Goal: Navigation & Orientation: Find specific page/section

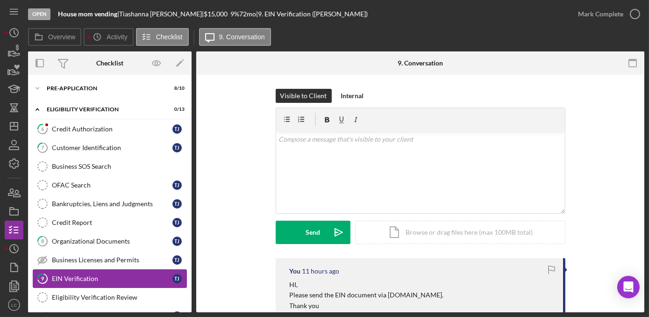
scroll to position [82, 0]
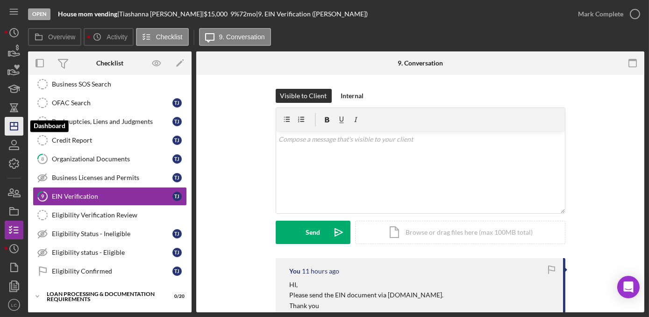
click at [12, 126] on line "button" at bounding box center [13, 126] width 7 height 0
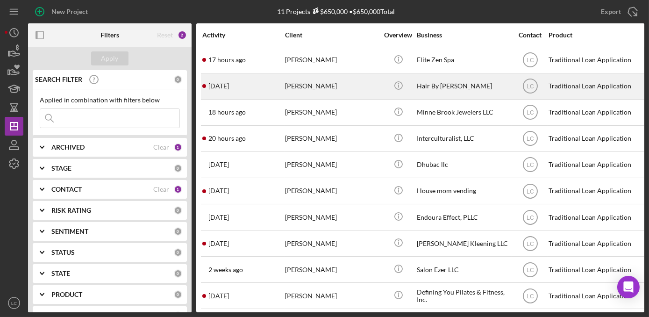
click at [326, 86] on div "[PERSON_NAME]" at bounding box center [331, 86] width 93 height 25
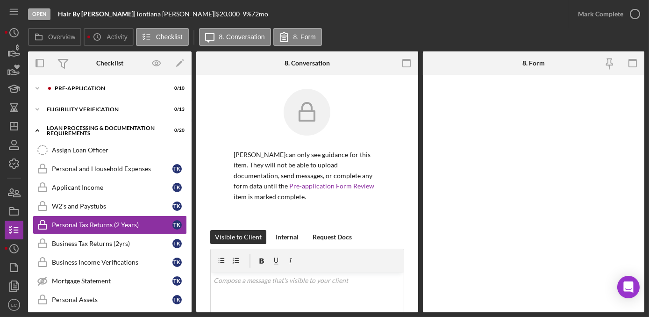
scroll to position [29, 0]
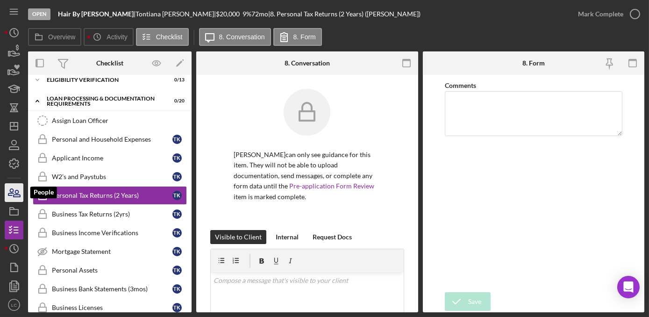
click at [15, 192] on icon "button" at bounding box center [17, 193] width 7 height 7
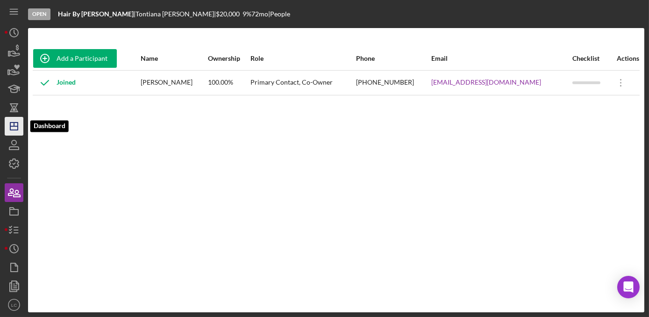
click at [16, 133] on icon "Icon/Dashboard" at bounding box center [13, 125] width 23 height 23
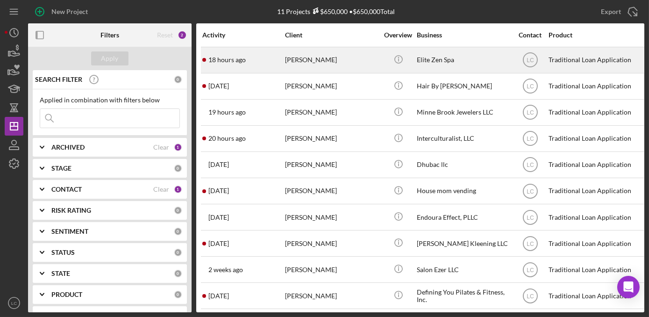
click at [261, 59] on div "18 hours ago [PERSON_NAME]" at bounding box center [243, 60] width 82 height 25
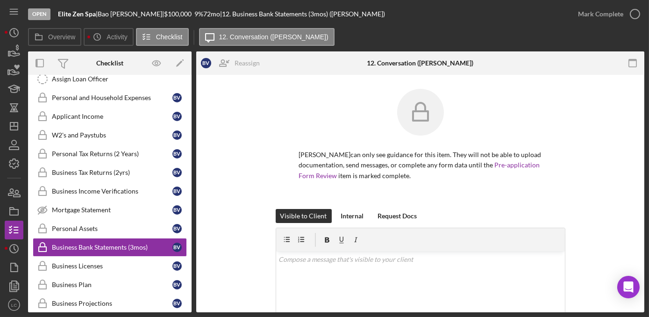
scroll to position [142, 0]
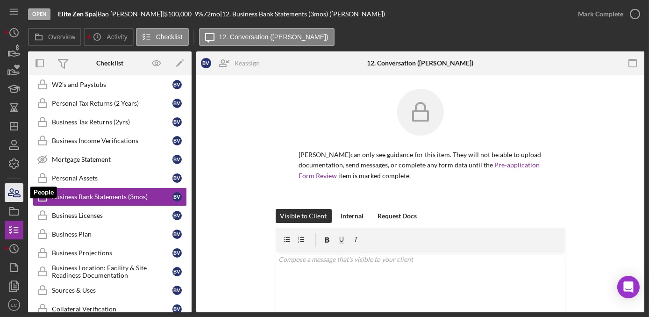
click at [9, 195] on icon "button" at bounding box center [10, 192] width 5 height 7
